Goal: Information Seeking & Learning: Learn about a topic

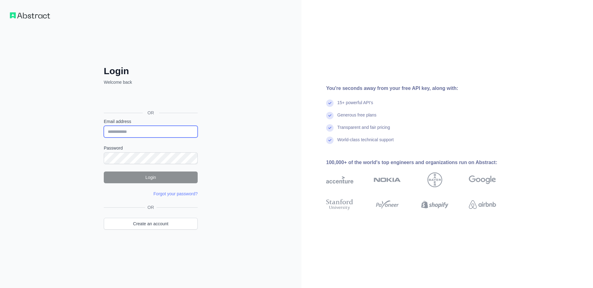
click at [123, 131] on input "Email address" at bounding box center [151, 132] width 94 height 12
click at [157, 98] on div "Sign in with Google. Opens in new tab" at bounding box center [150, 99] width 93 height 14
click at [154, 106] on div "Sign in with Google. Opens in new tab" at bounding box center [150, 99] width 93 height 14
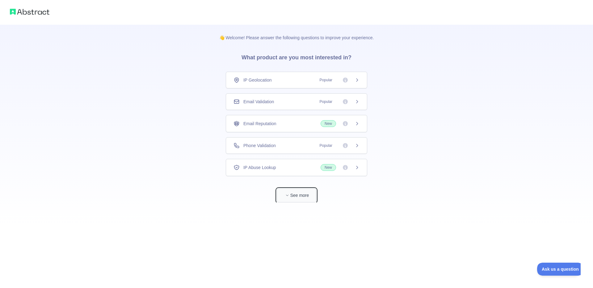
click at [290, 201] on button "See more" at bounding box center [297, 195] width 40 height 14
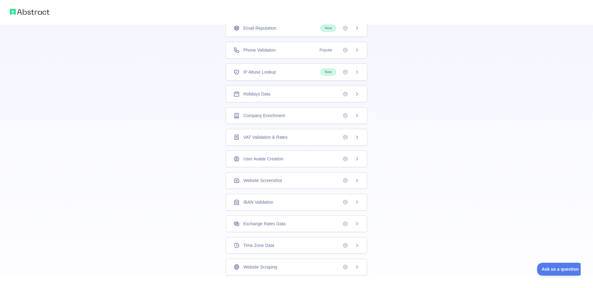
scroll to position [105, 0]
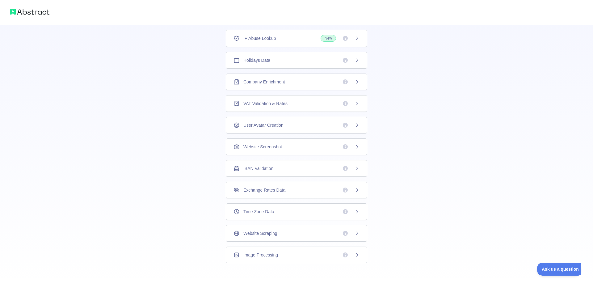
click at [326, 230] on div "Website Scraping" at bounding box center [296, 233] width 141 height 17
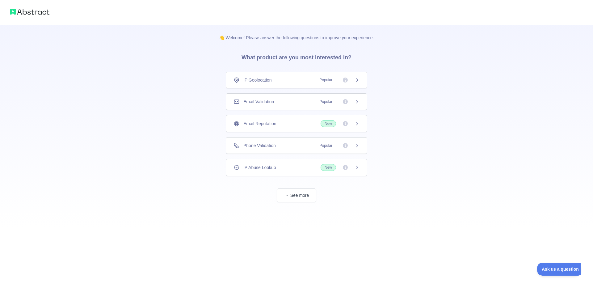
click at [259, 151] on div "Phone Validation Popular" at bounding box center [296, 145] width 141 height 17
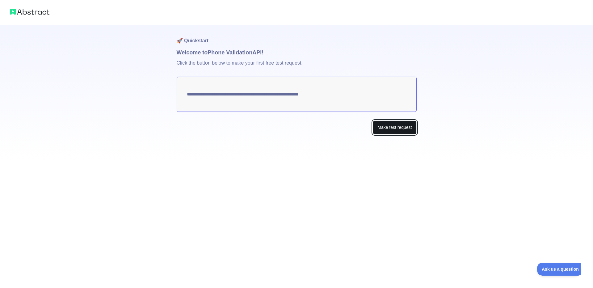
click at [379, 125] on button "Make test request" at bounding box center [395, 127] width 44 height 14
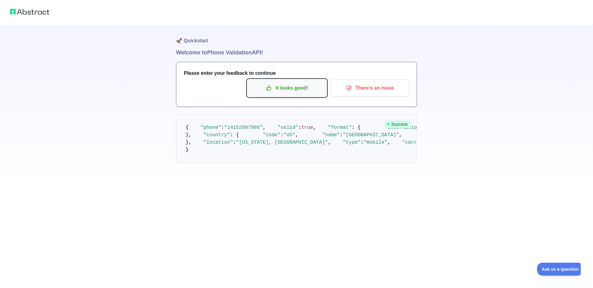
click at [282, 89] on p "It looks good!" at bounding box center [287, 88] width 70 height 11
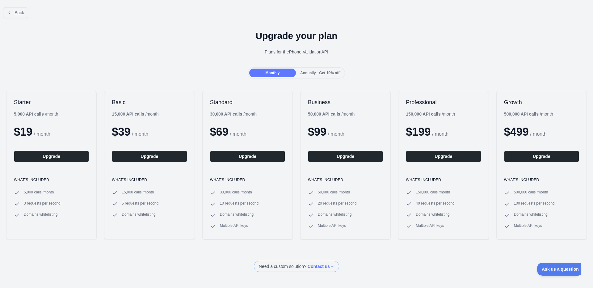
click at [10, 5] on div "Back" at bounding box center [296, 12] width 593 height 20
click at [10, 10] on button "Back" at bounding box center [15, 12] width 25 height 11
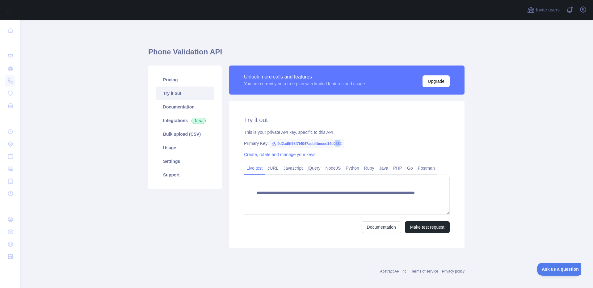
drag, startPoint x: 339, startPoint y: 144, endPoint x: 334, endPoint y: 144, distance: 4.9
click at [334, 144] on span "9d2ad5f68f7f4047acb4becee14c0532" at bounding box center [306, 143] width 75 height 9
drag, startPoint x: 347, startPoint y: 143, endPoint x: 275, endPoint y: 144, distance: 72.9
click at [275, 144] on div "Primary Key: 9d2ad5f68f7f4047acb4becee14c0532" at bounding box center [347, 143] width 206 height 6
copy span "9d2ad5f68f7f4047acb4becee14c0532"
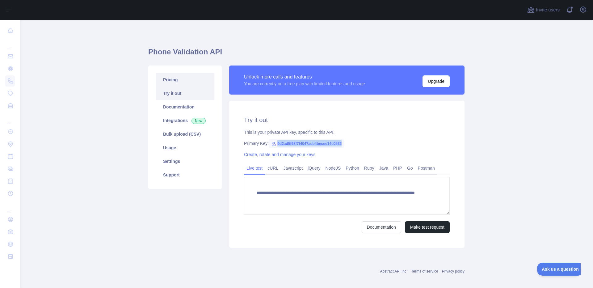
click at [177, 79] on link "Pricing" at bounding box center [185, 80] width 59 height 14
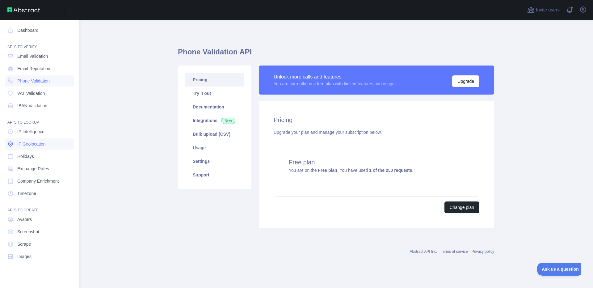
click at [42, 143] on span "IP Geolocation" at bounding box center [31, 144] width 28 height 6
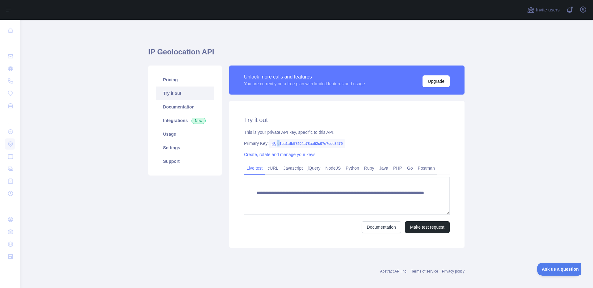
drag, startPoint x: 344, startPoint y: 140, endPoint x: 279, endPoint y: 139, distance: 65.2
click at [278, 140] on div "**********" at bounding box center [346, 174] width 235 height 147
click at [279, 139] on span "e1ea1afb57404a78aa52c07e7cce3479" at bounding box center [307, 143] width 77 height 9
drag, startPoint x: 340, startPoint y: 142, endPoint x: 278, endPoint y: 145, distance: 61.8
click at [278, 144] on span "e1ea1afb57404a78aa52c07e7cce3479" at bounding box center [307, 143] width 77 height 9
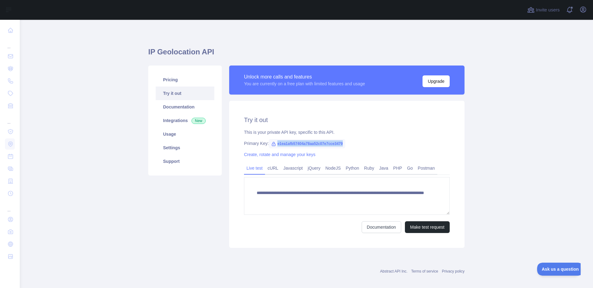
drag, startPoint x: 277, startPoint y: 142, endPoint x: 346, endPoint y: 142, distance: 69.2
click at [346, 142] on div "Primary Key: e1ea1afb57404a78aa52c07e7cce3479" at bounding box center [347, 143] width 206 height 6
copy span "e1ea1afb57404a78aa52c07e7cce3479"
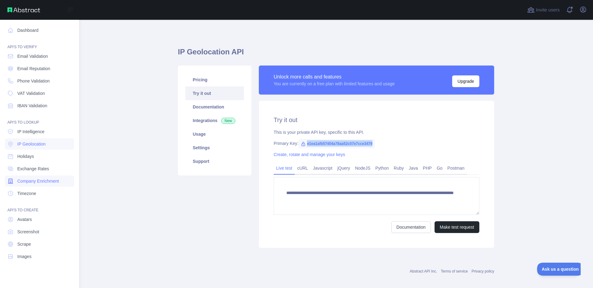
click at [54, 181] on span "Company Enrichment" at bounding box center [38, 181] width 42 height 6
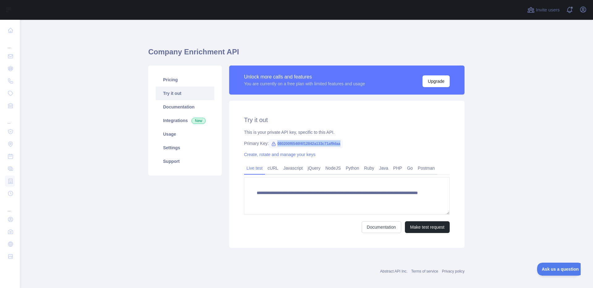
drag, startPoint x: 341, startPoint y: 143, endPoint x: 271, endPoint y: 142, distance: 69.2
click at [271, 142] on span "080200f6546f4f12842a133c71af9daa" at bounding box center [306, 143] width 74 height 9
copy span "080200f6546f4f12842a133c71af9daa"
